Goal: Task Accomplishment & Management: Complete application form

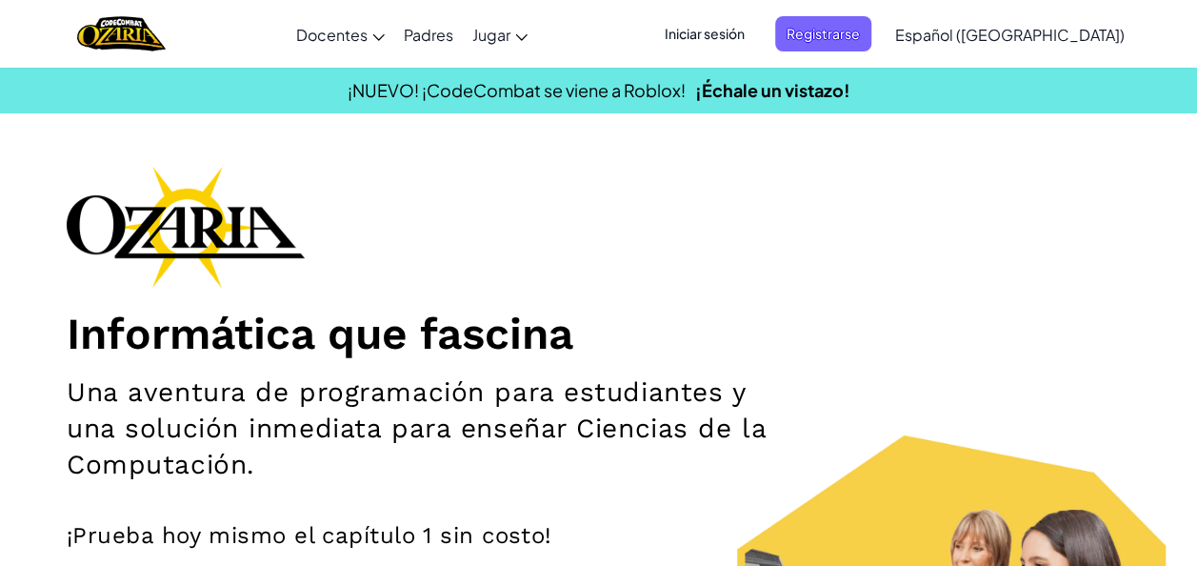
click at [756, 34] on span "Iniciar sesión" at bounding box center [704, 33] width 103 height 35
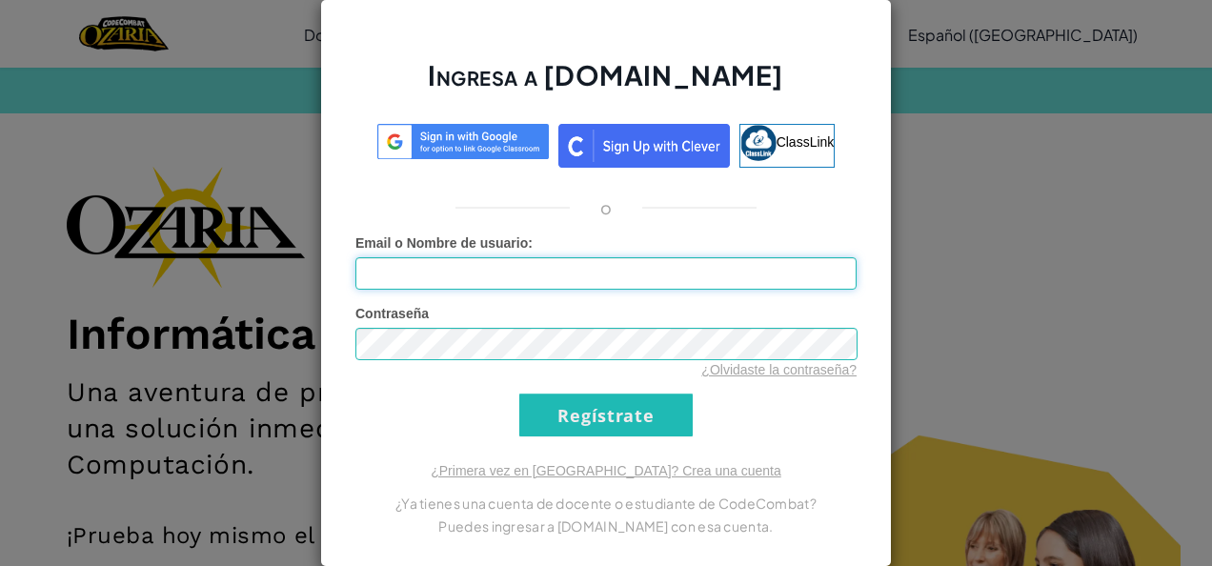
type input "[EMAIL_ADDRESS][DOMAIN_NAME]"
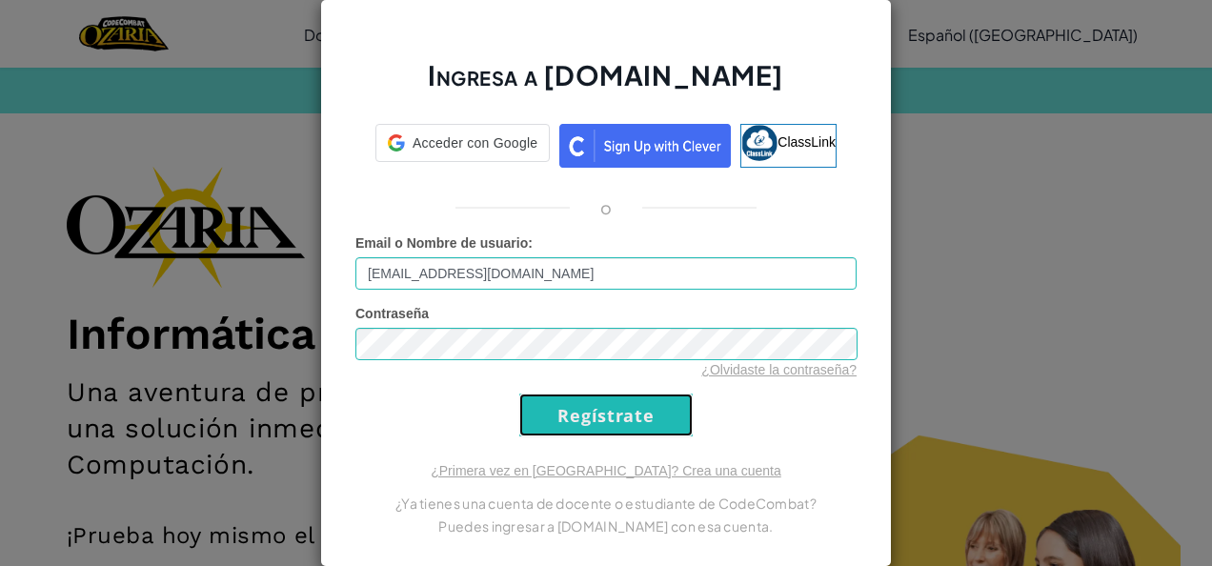
click at [648, 412] on input "Regístrate" at bounding box center [605, 414] width 173 height 43
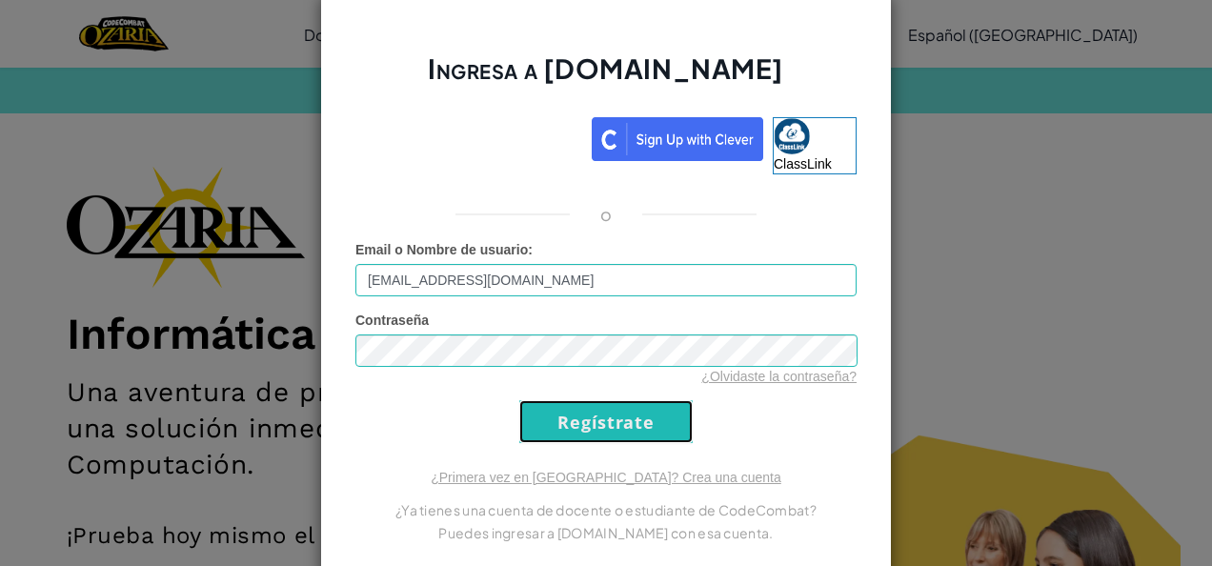
click at [648, 412] on input "Regístrate" at bounding box center [605, 421] width 173 height 43
